Goal: Transaction & Acquisition: Purchase product/service

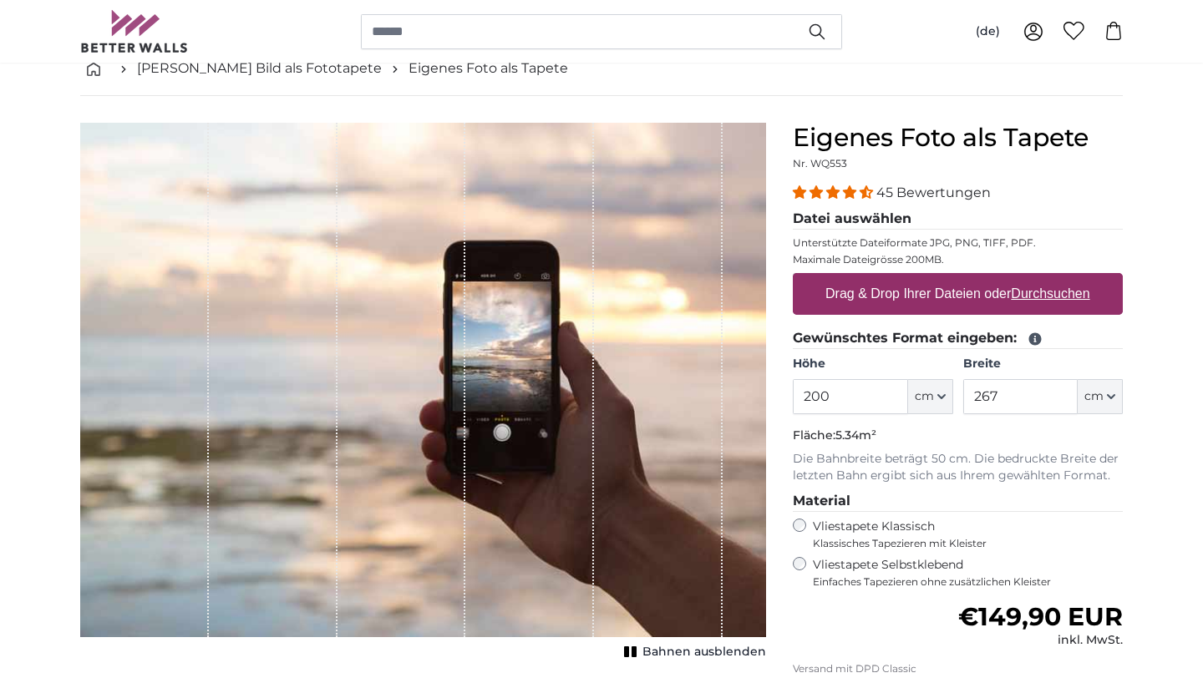
scroll to position [97, 0]
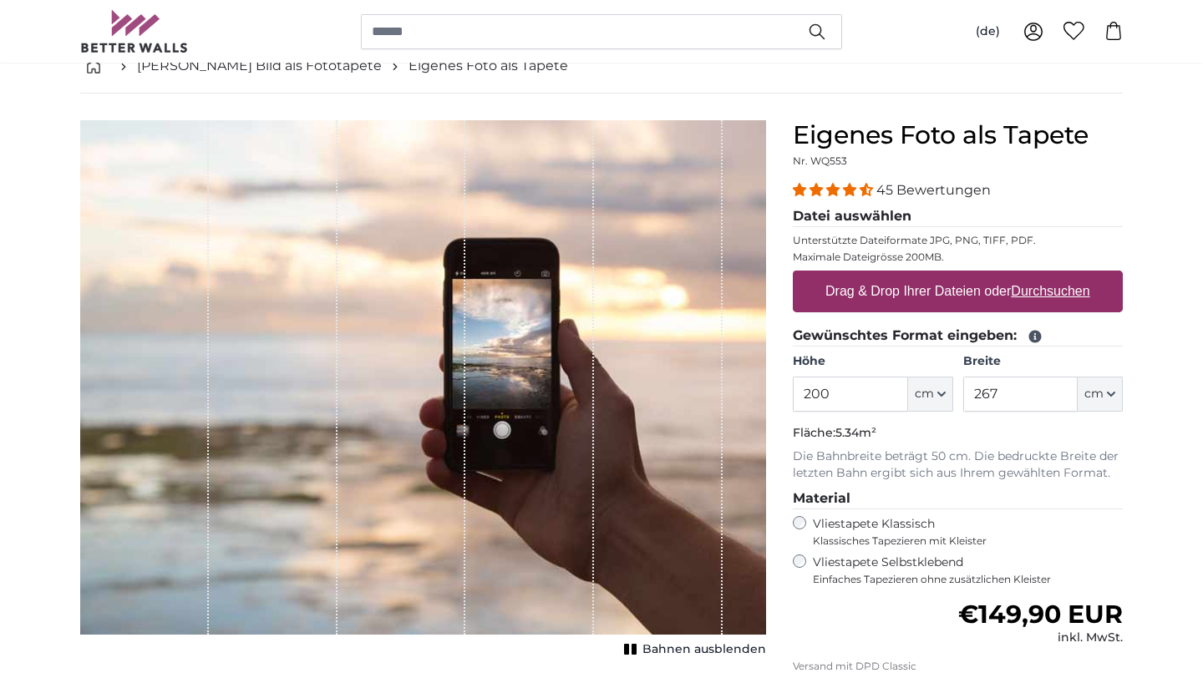
drag, startPoint x: 846, startPoint y: 394, endPoint x: 786, endPoint y: 394, distance: 60.1
click at [786, 394] on div "Eigenes Foto als Tapete Nr. WQ553 45 Bewertungen Datei auswählen Unterstützte D…" at bounding box center [957, 496] width 357 height 753
type input "358"
drag, startPoint x: 1005, startPoint y: 391, endPoint x: 966, endPoint y: 391, distance: 39.3
click at [966, 391] on input "267" at bounding box center [1020, 394] width 114 height 35
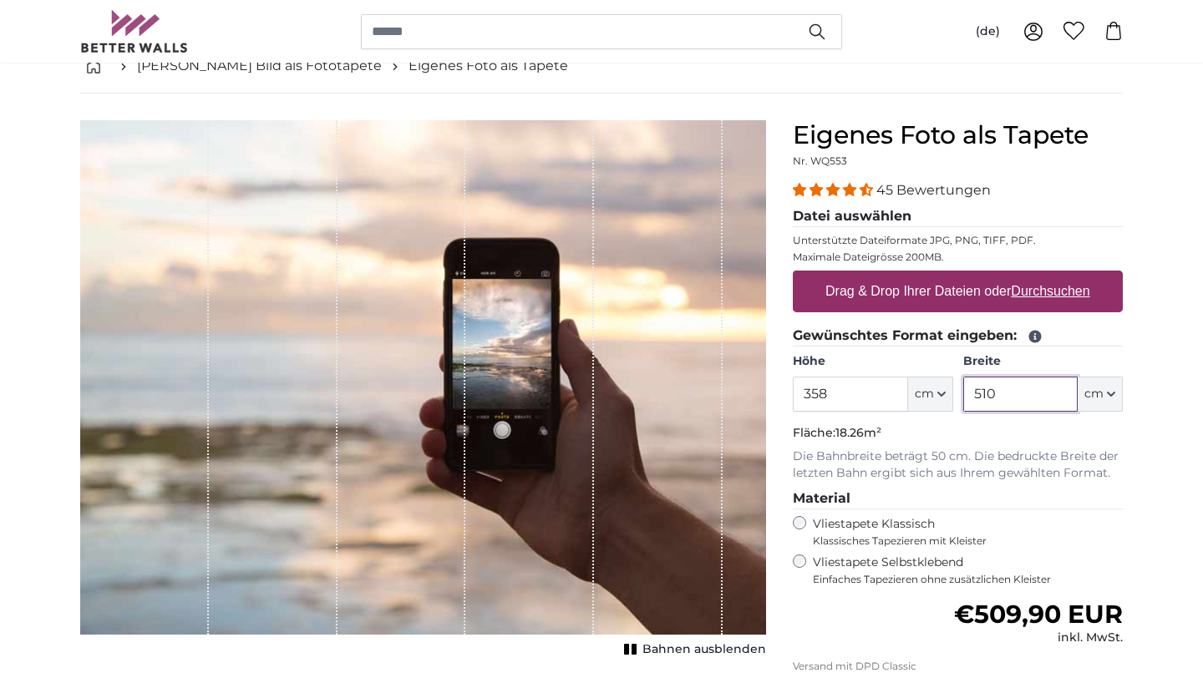
type input "510"
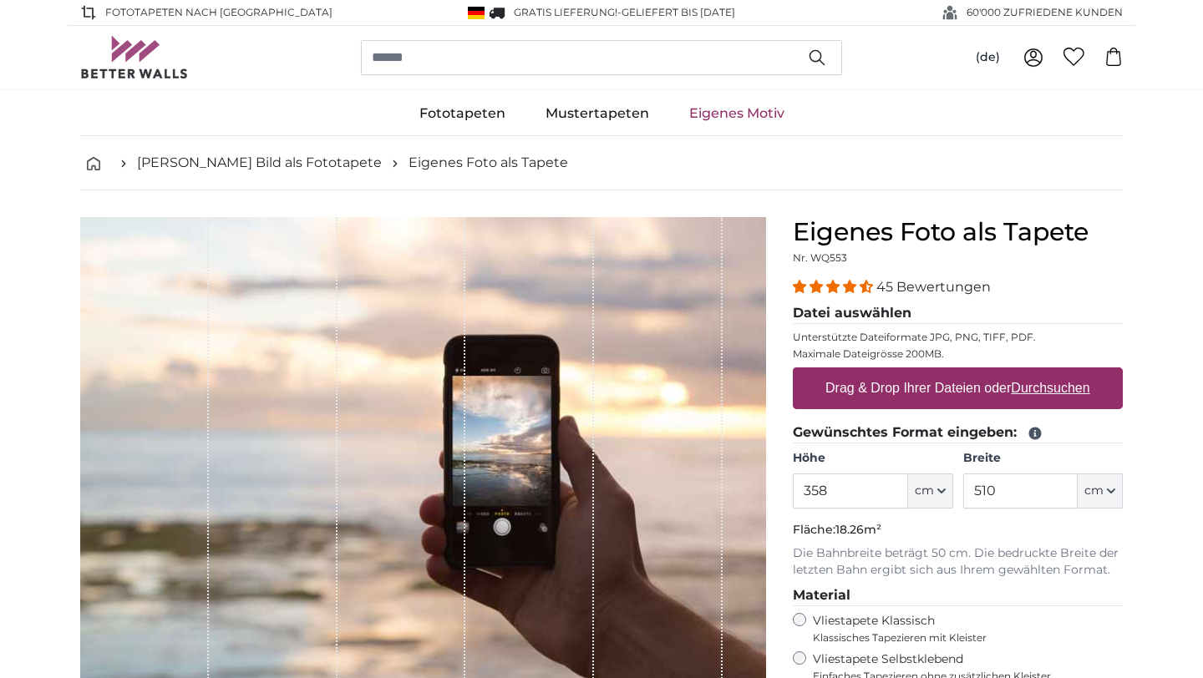
click at [748, 115] on link "Eigenes Motiv" at bounding box center [736, 113] width 135 height 43
drag, startPoint x: 838, startPoint y: 492, endPoint x: 791, endPoint y: 492, distance: 46.8
click at [791, 492] on div "Eigenes Foto als Tapete Nr. WQ553 45 Bewertungen Datei auswählen Unterstützte D…" at bounding box center [957, 593] width 357 height 753
type input "5"
type input "358"
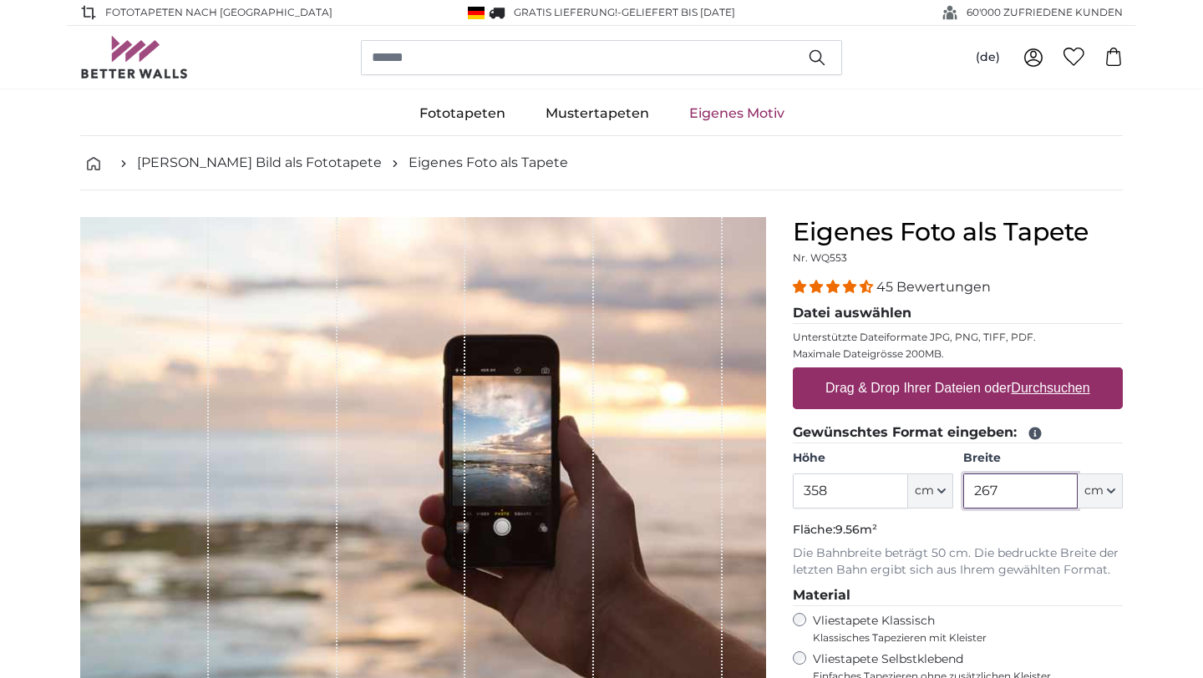
drag, startPoint x: 1001, startPoint y: 492, endPoint x: 966, endPoint y: 490, distance: 36.0
click at [966, 490] on input "267" at bounding box center [1020, 491] width 114 height 35
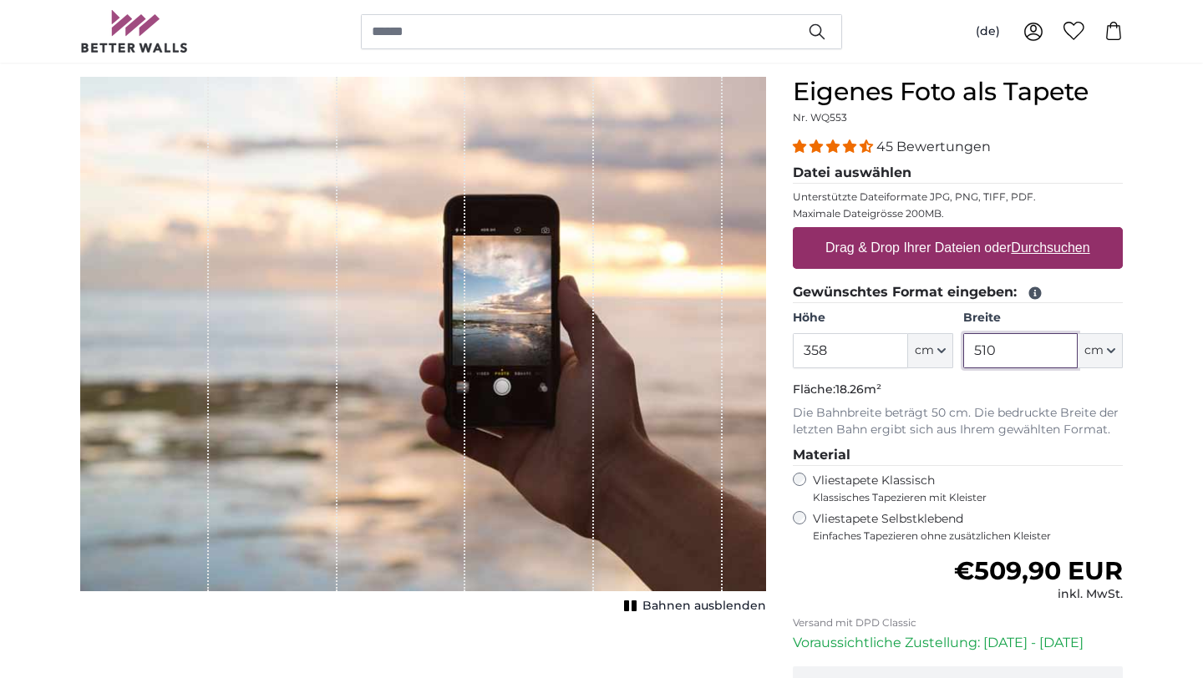
scroll to position [150, 0]
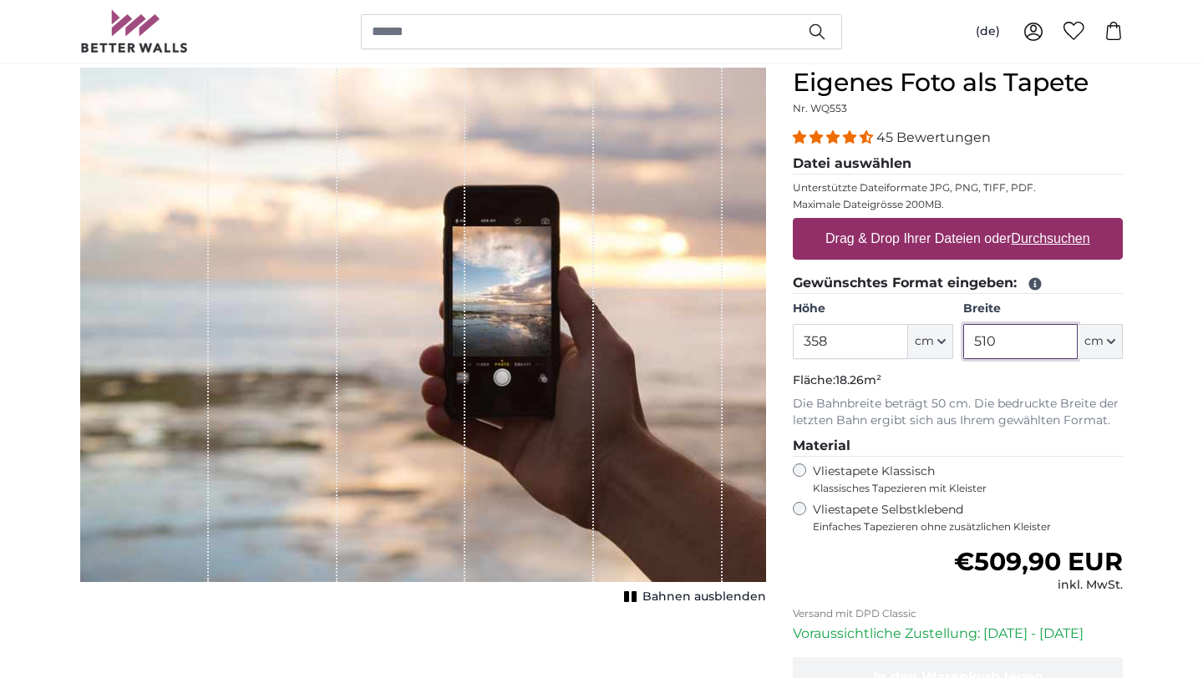
type input "510"
